Goal: Task Accomplishment & Management: Manage account settings

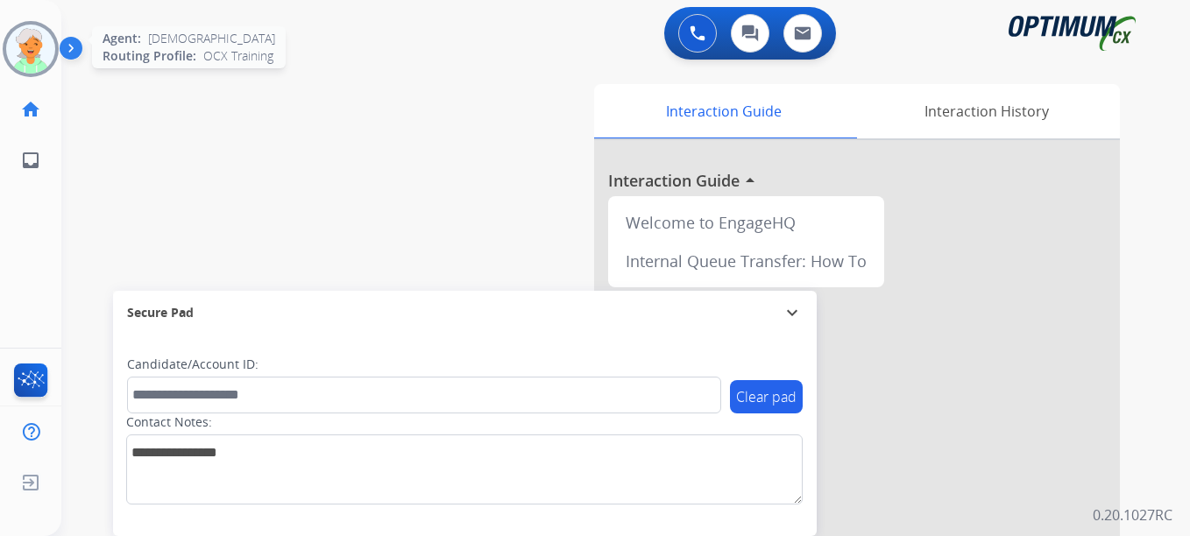
click at [52, 58] on img at bounding box center [30, 49] width 49 height 49
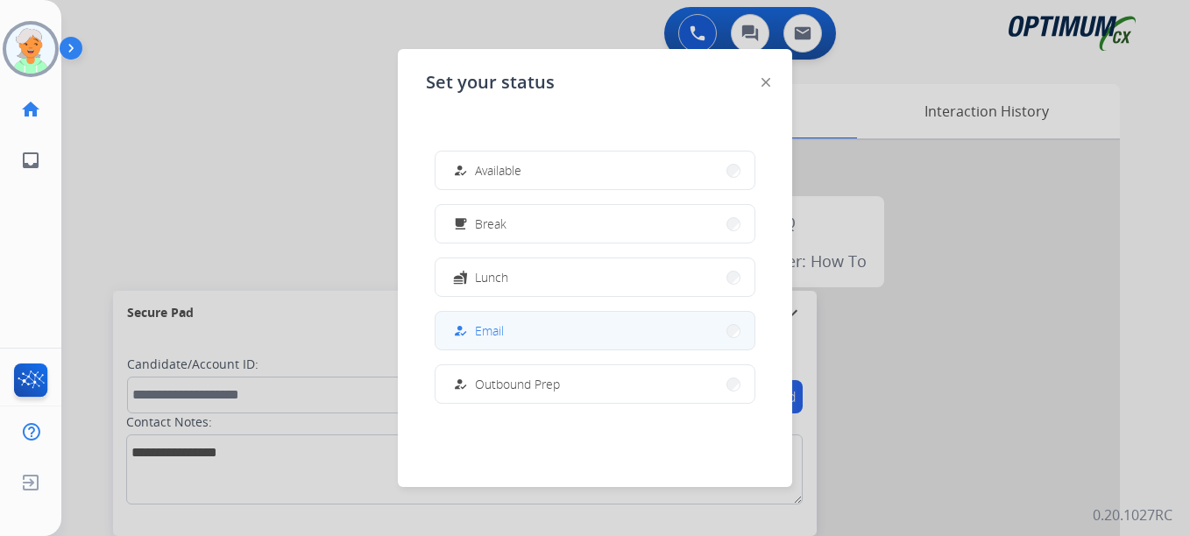
click at [534, 319] on button "how_to_reg Email" at bounding box center [594, 331] width 319 height 38
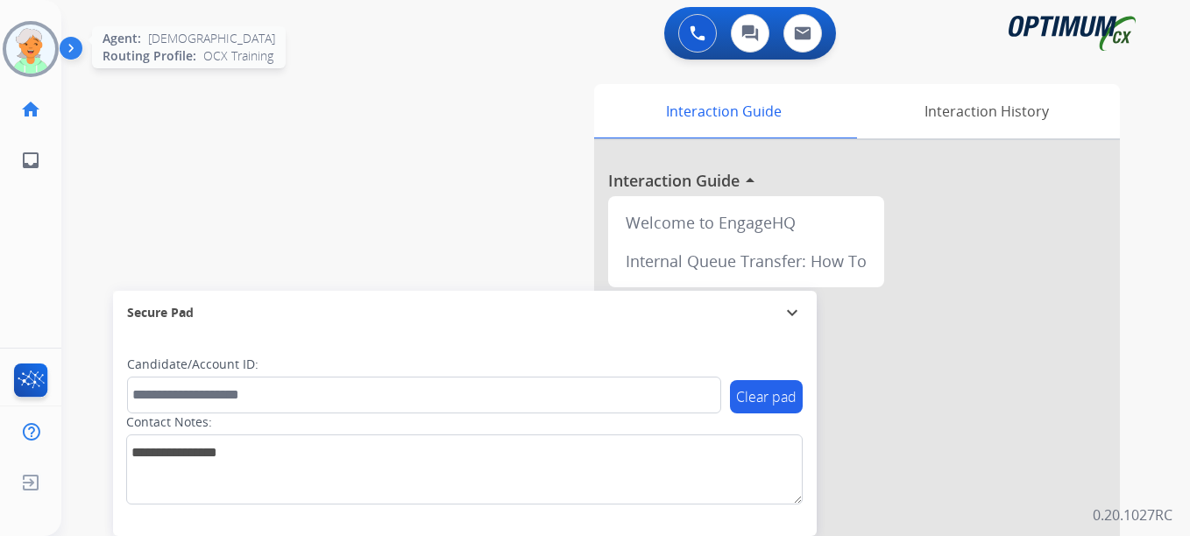
click at [21, 56] on img at bounding box center [30, 49] width 49 height 49
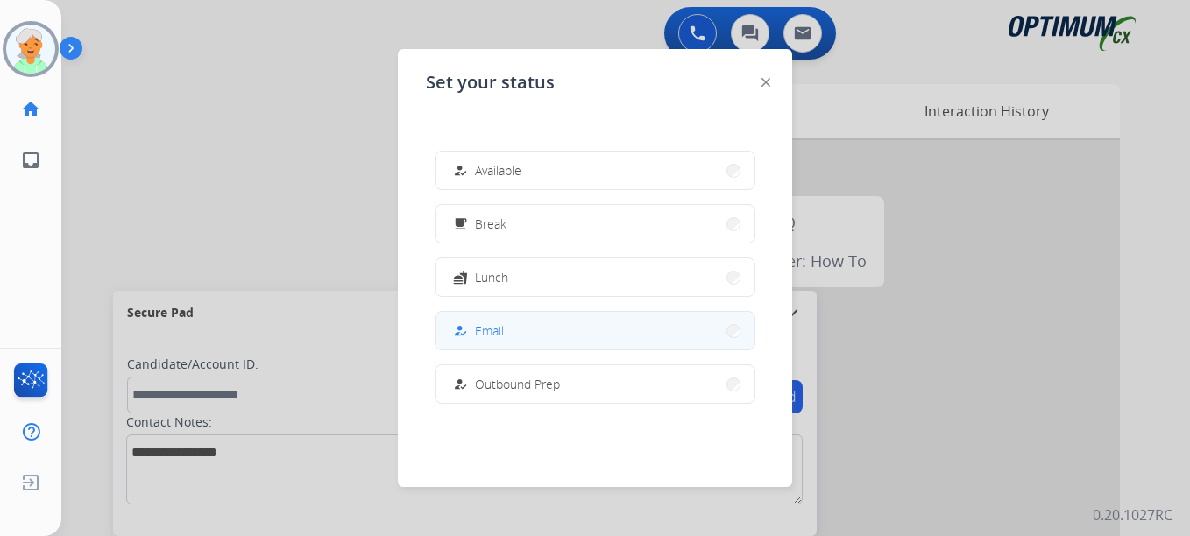
click at [525, 333] on button "how_to_reg Email" at bounding box center [594, 331] width 319 height 38
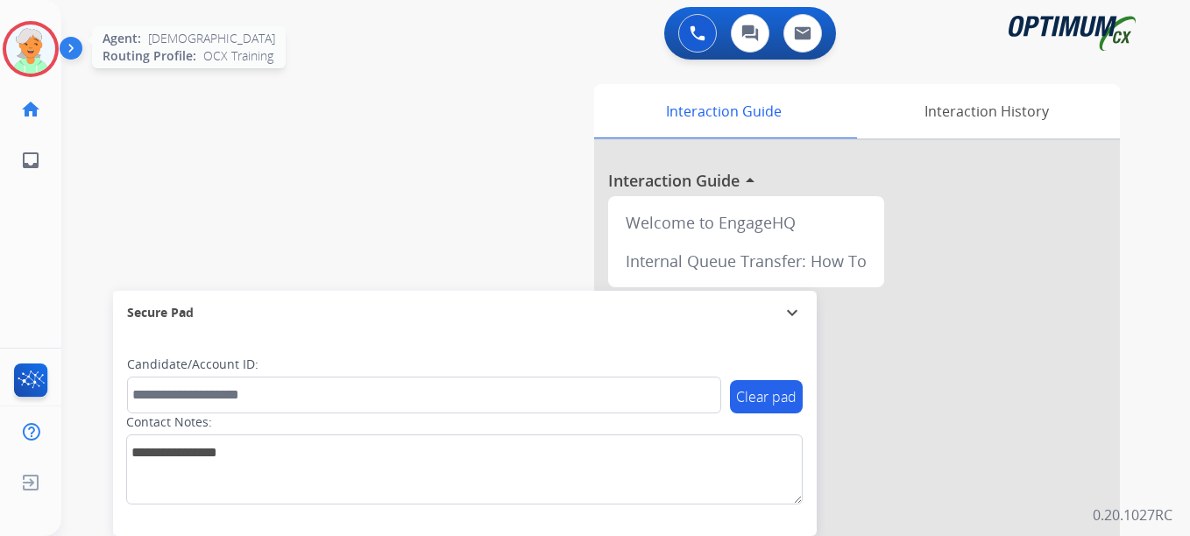
click at [32, 63] on img at bounding box center [30, 49] width 49 height 49
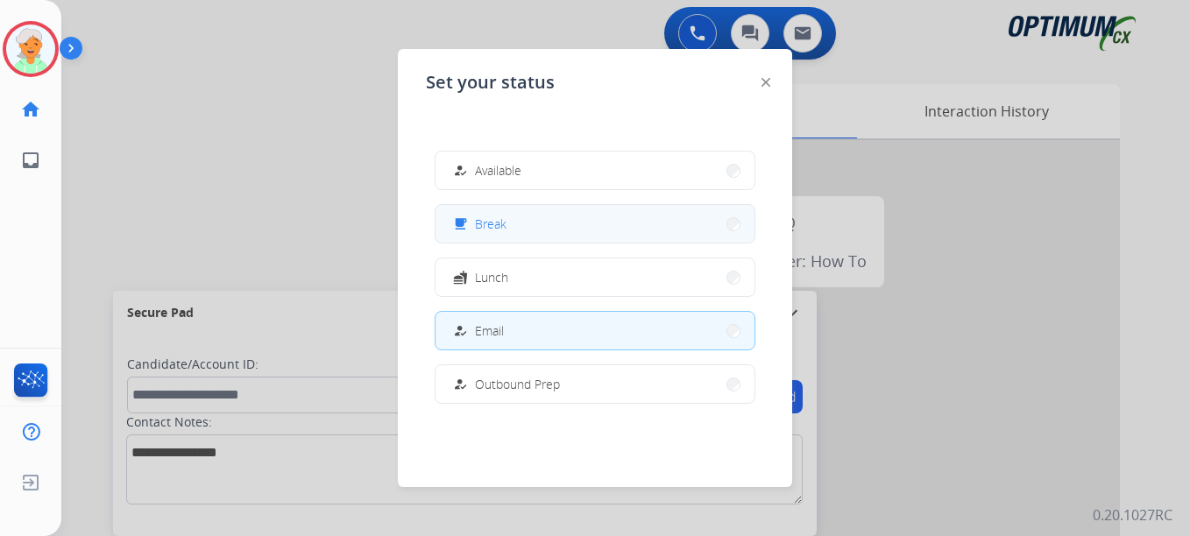
click at [462, 228] on mat-icon "free_breakfast" at bounding box center [460, 223] width 15 height 15
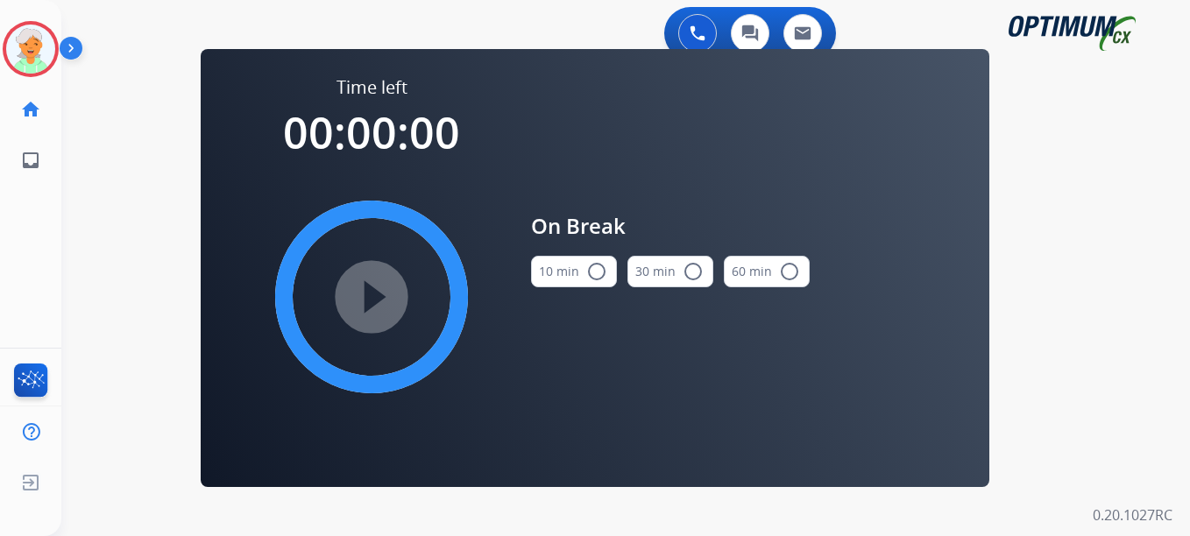
click at [598, 272] on mat-icon "radio_button_unchecked" at bounding box center [596, 271] width 21 height 21
click at [382, 294] on mat-icon "play_circle_filled" at bounding box center [371, 297] width 21 height 21
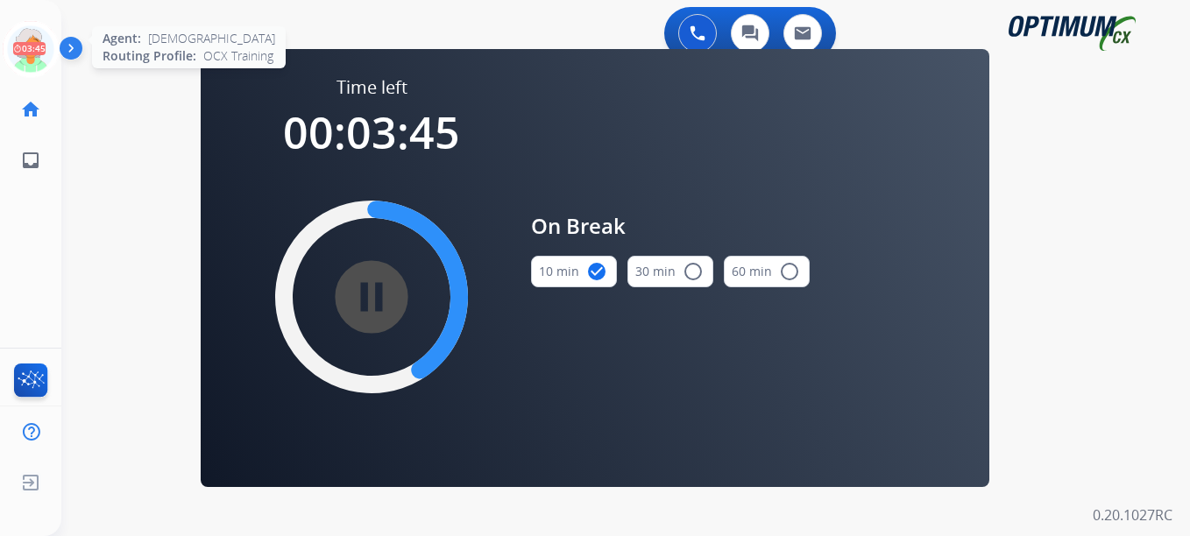
click at [45, 45] on icon at bounding box center [31, 49] width 57 height 57
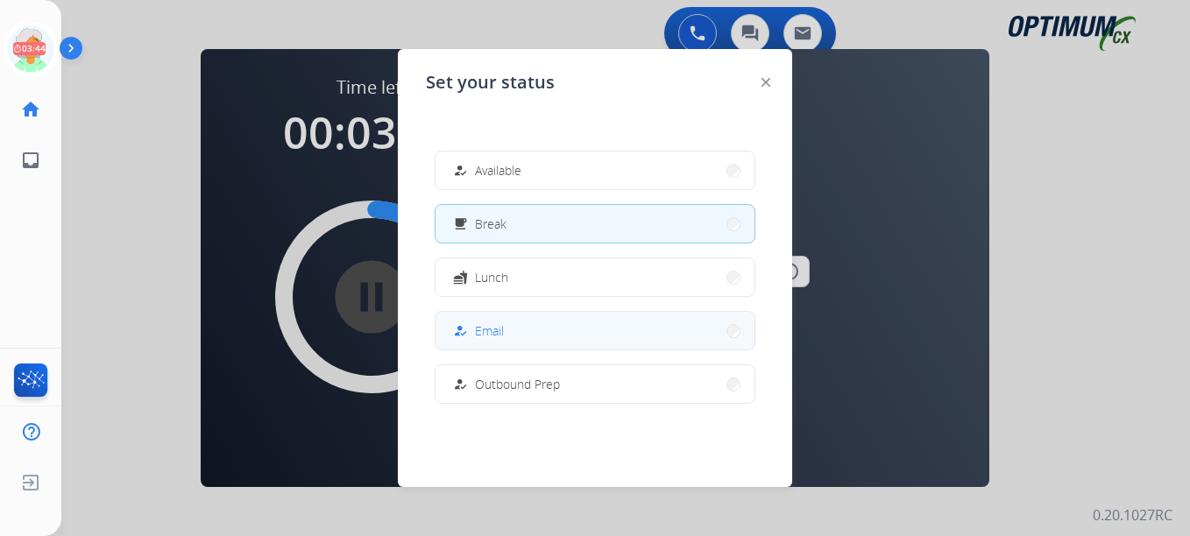
click at [469, 334] on div "how_to_reg" at bounding box center [461, 331] width 25 height 21
